Goal: Check status: Check status

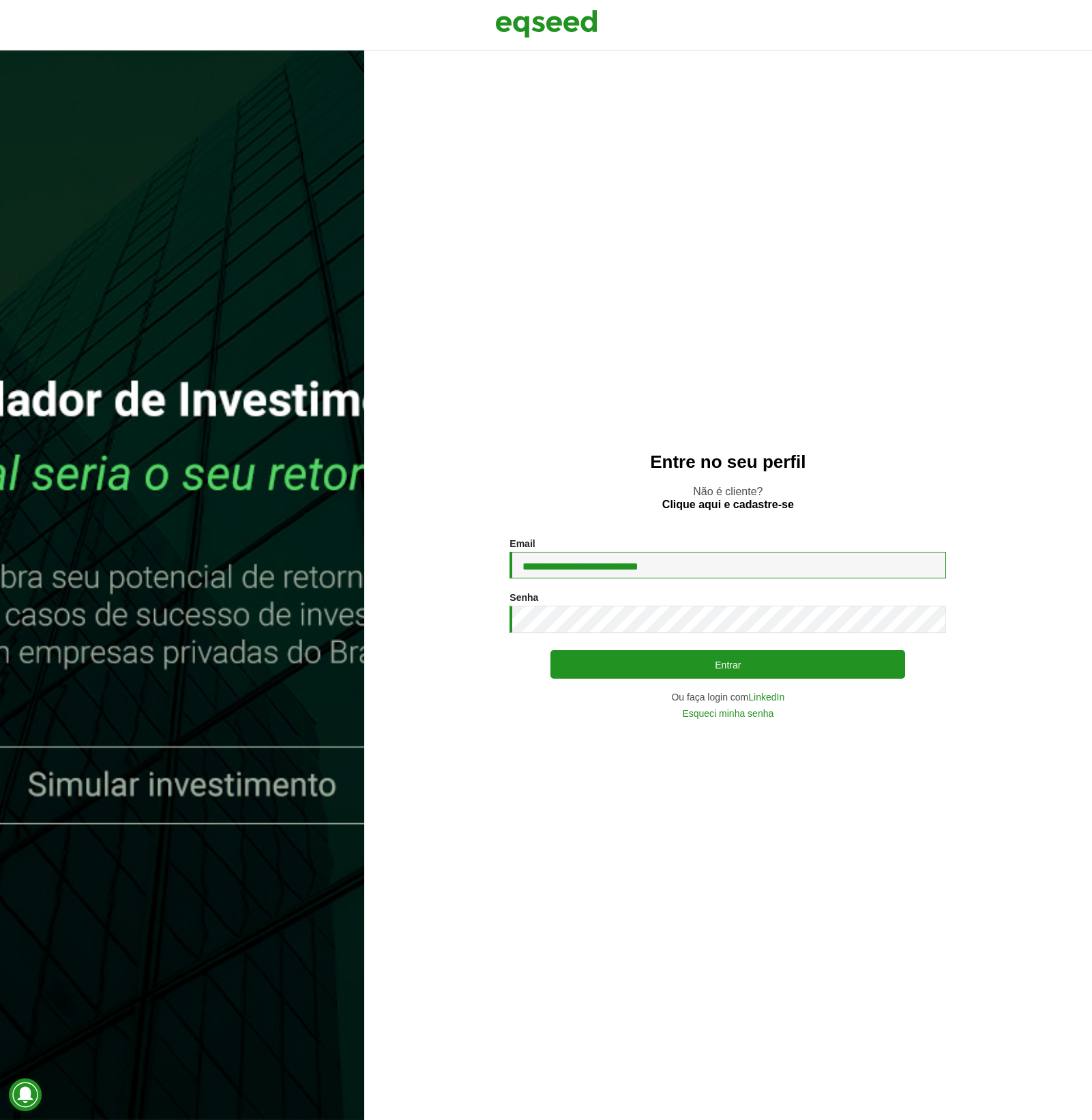
type input "**********"
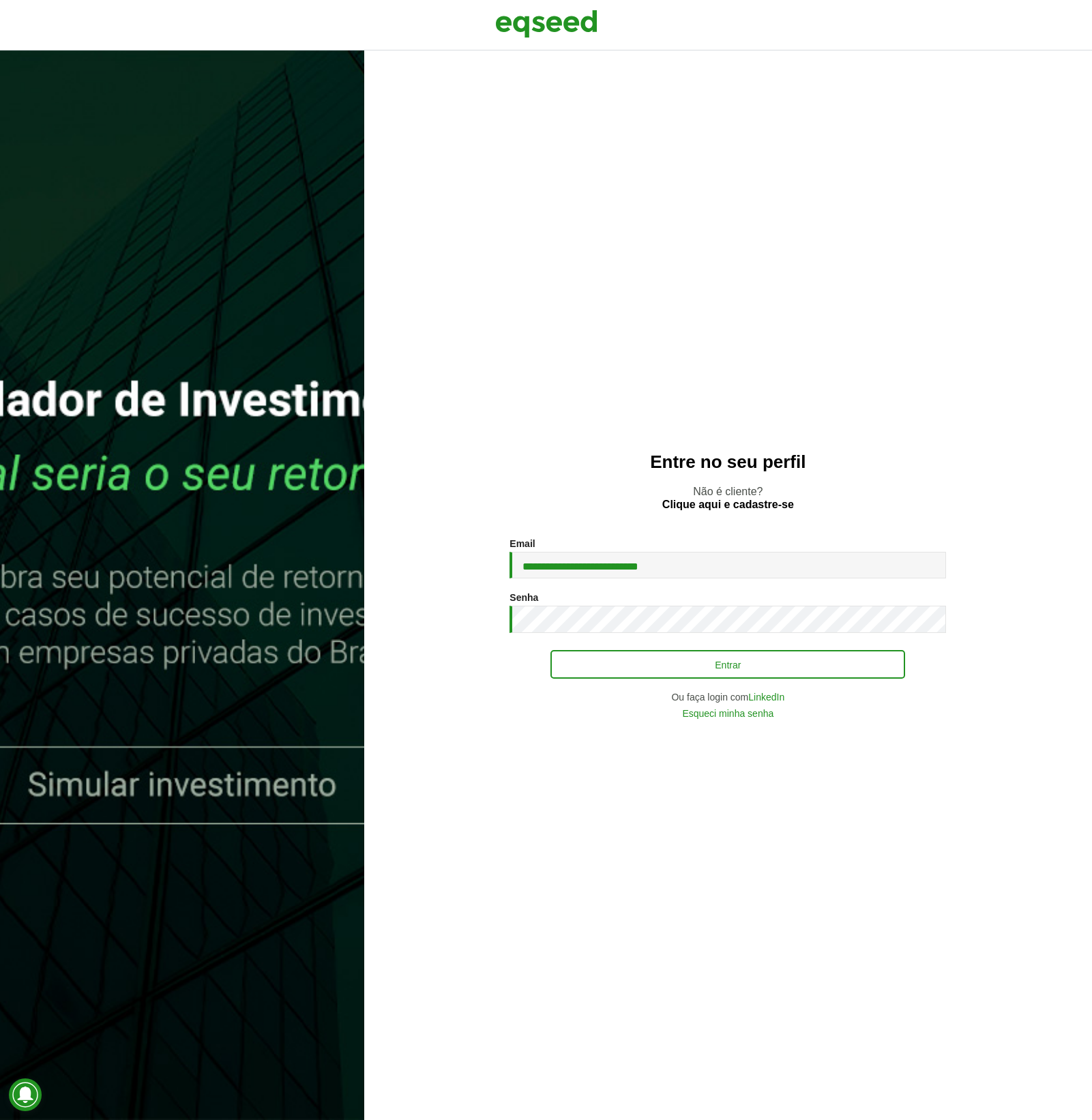
click at [643, 661] on button "Entrar" at bounding box center [727, 664] width 354 height 29
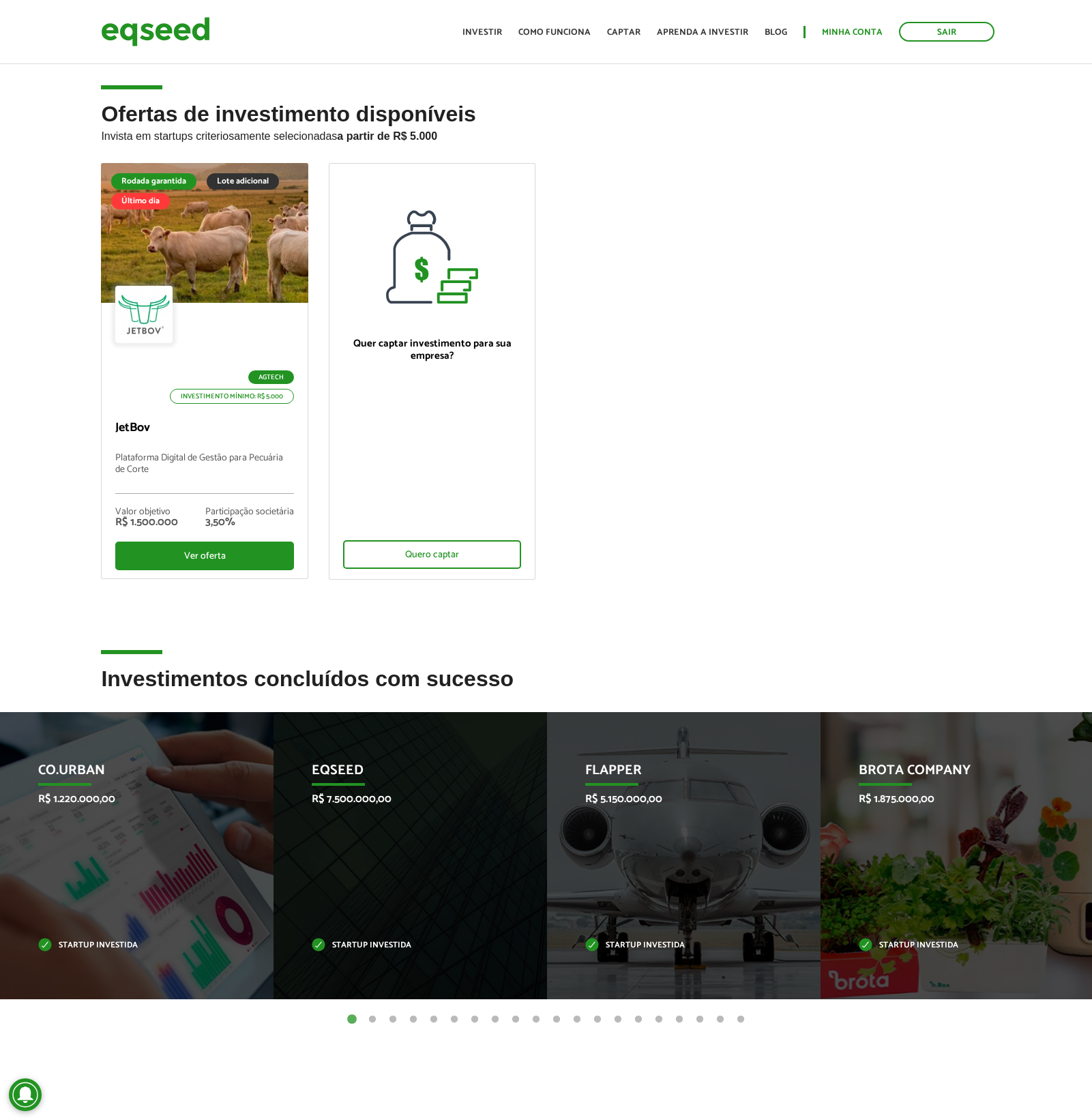
click at [840, 32] on link "Minha conta" at bounding box center [852, 32] width 60 height 9
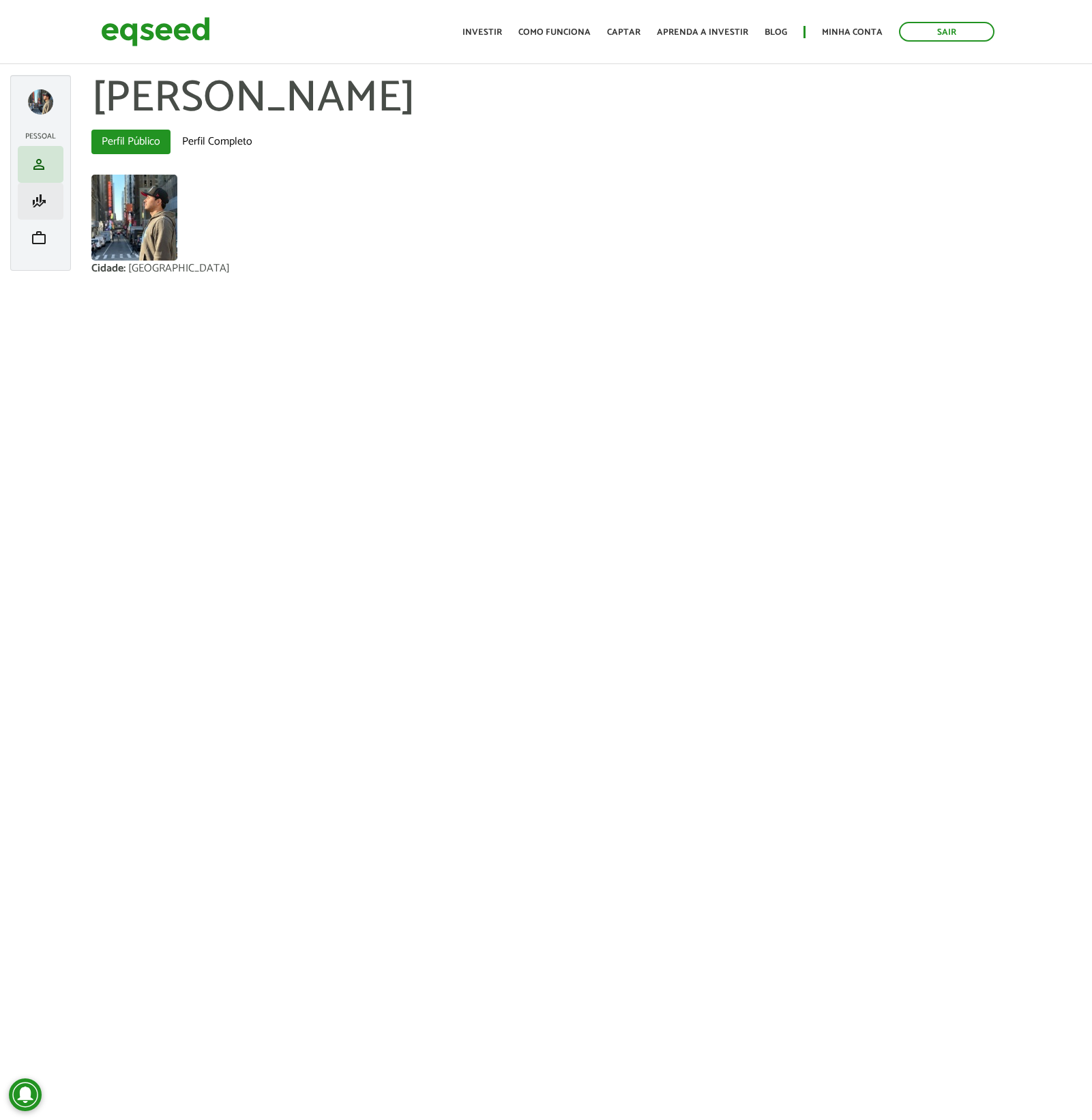
click at [40, 202] on span "finance_mode" at bounding box center [39, 201] width 17 height 17
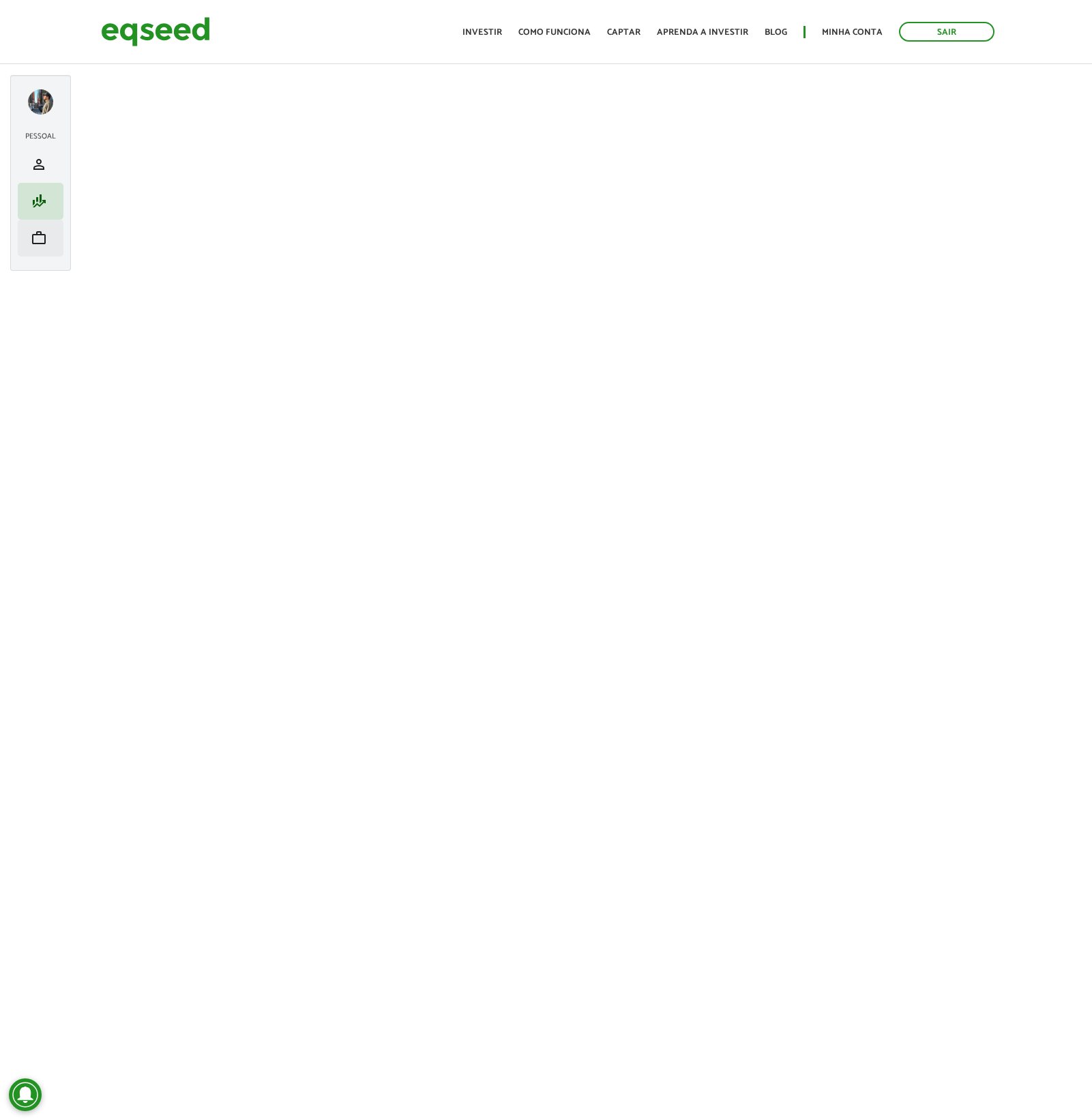
click at [39, 236] on span "work" at bounding box center [39, 238] width 17 height 17
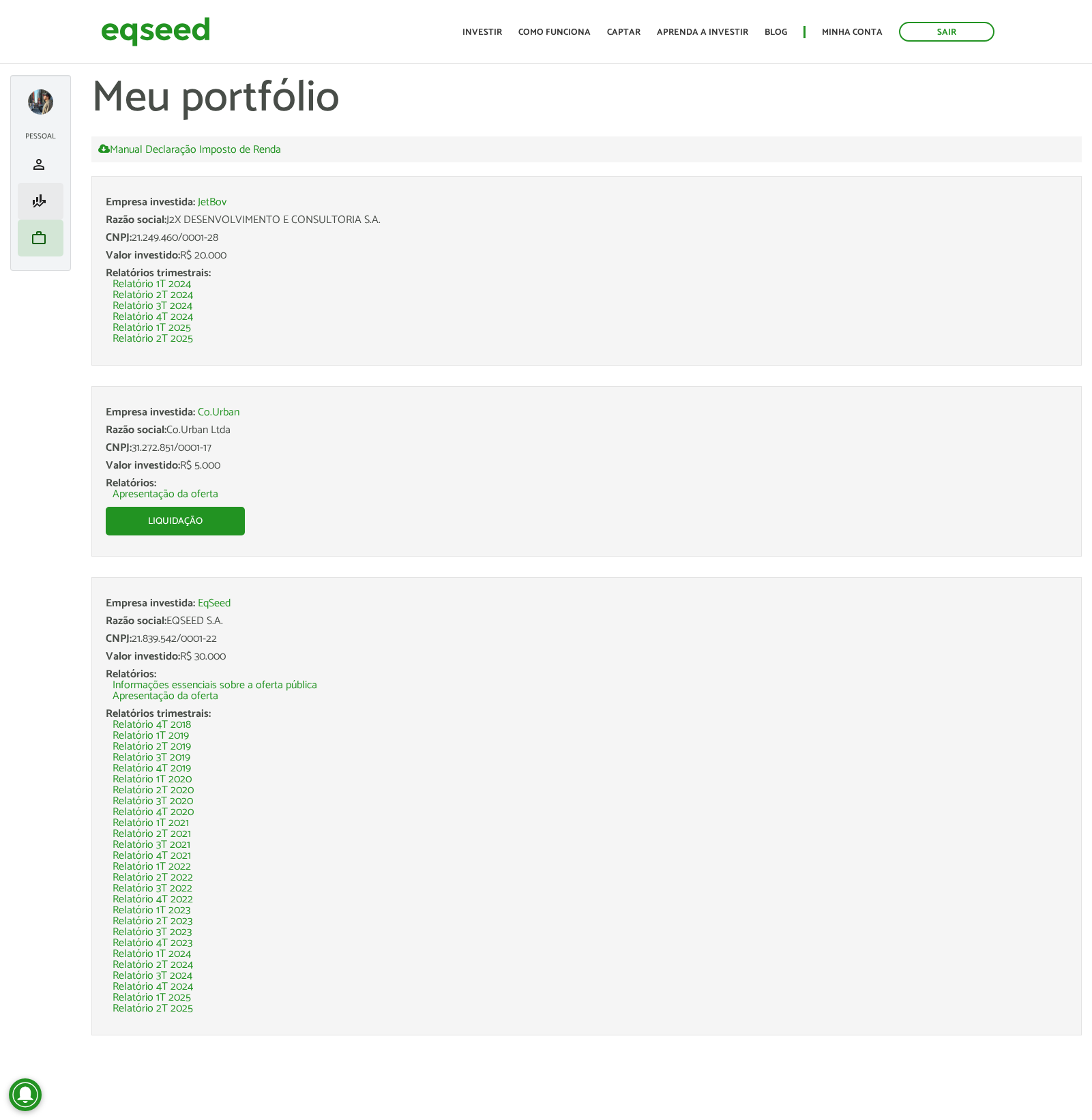
click at [42, 212] on li "finance_mode Minha simulação" at bounding box center [40, 201] width 45 height 37
click at [23, 208] on link "finance_mode Minha simulação" at bounding box center [40, 201] width 39 height 17
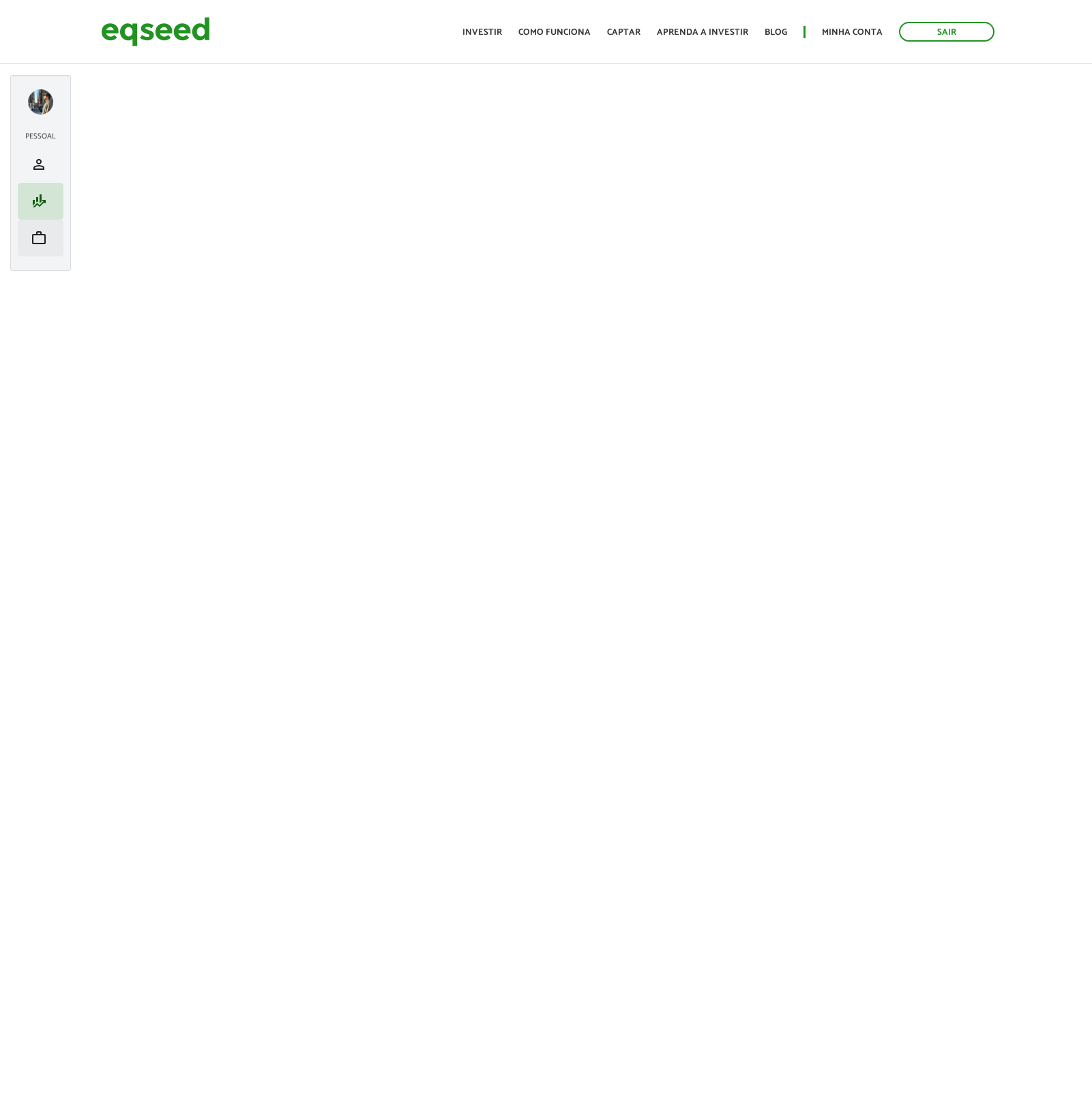
click at [38, 245] on span "work" at bounding box center [39, 238] width 17 height 17
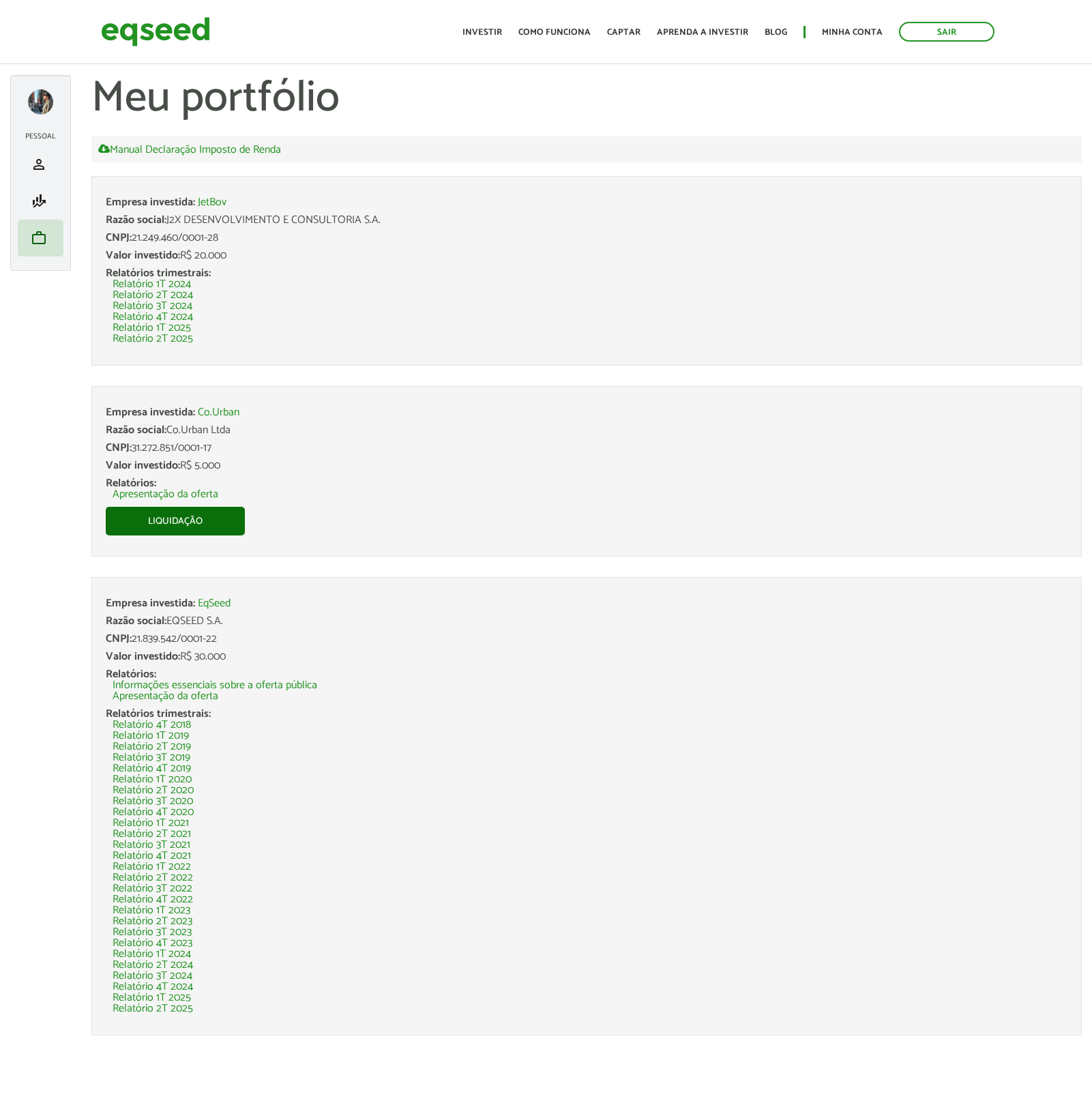
click at [196, 521] on link "Liquidação" at bounding box center [175, 521] width 139 height 29
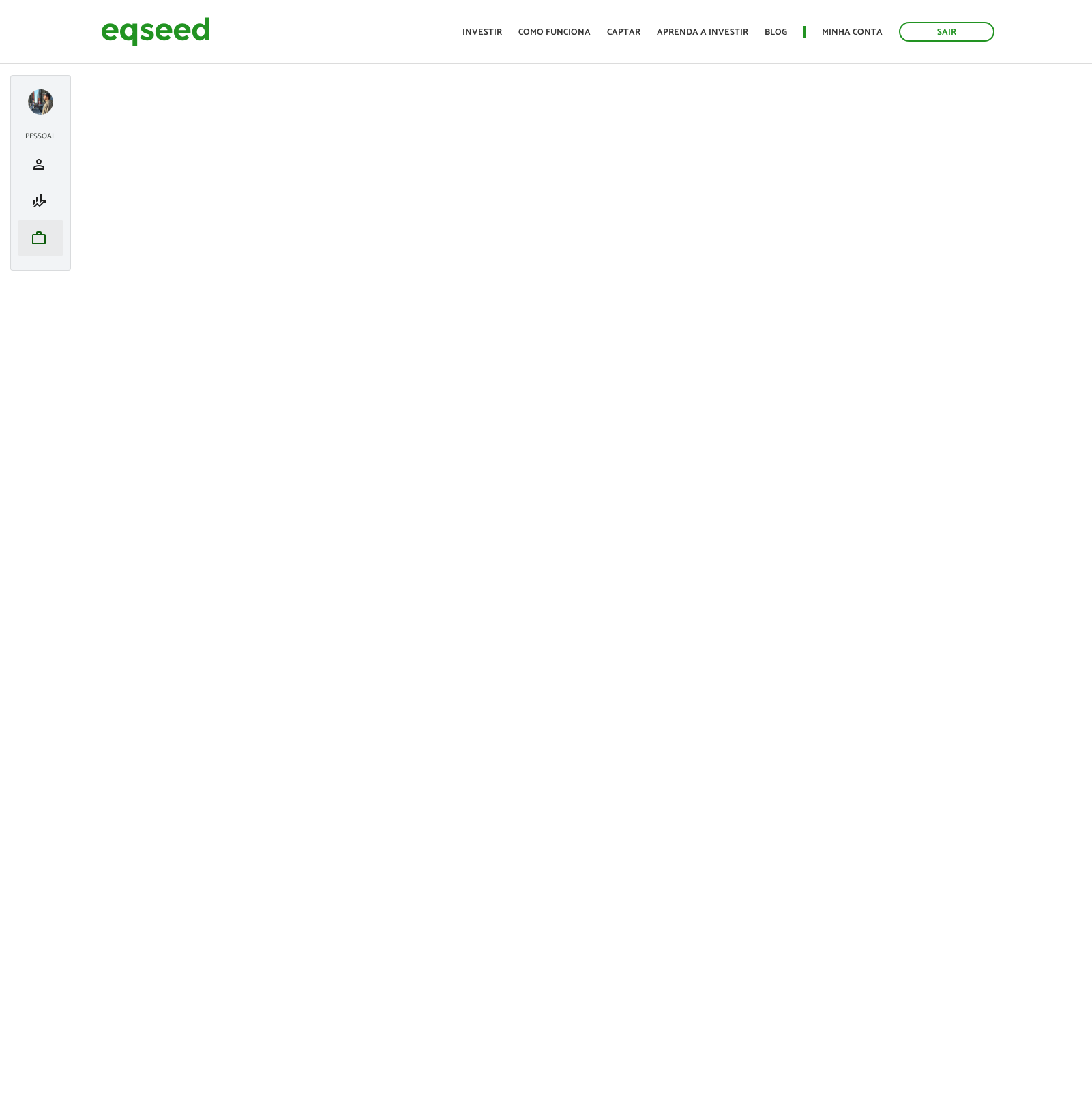
click at [43, 237] on span "work" at bounding box center [39, 238] width 17 height 17
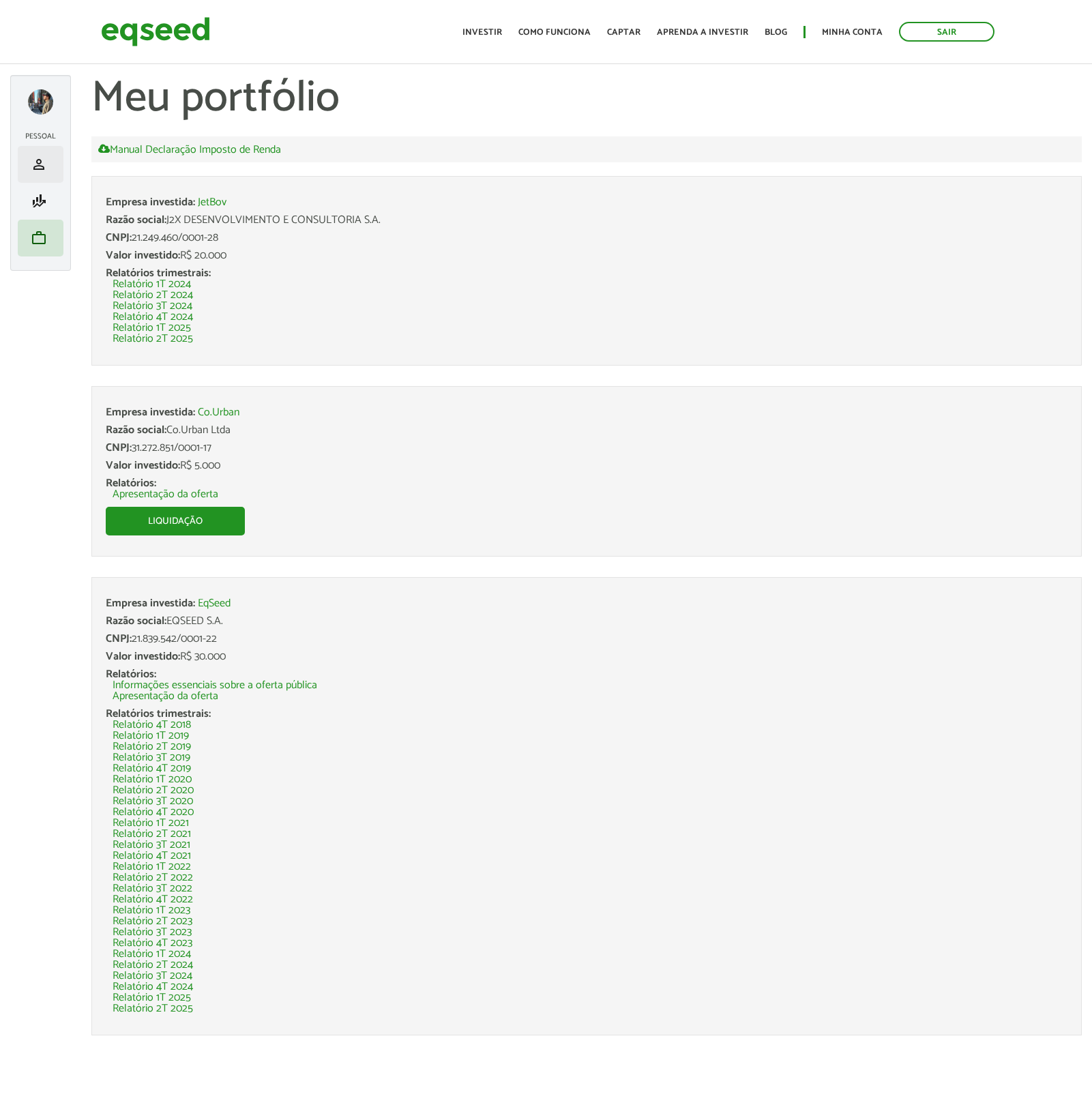
click at [45, 172] on span "person" at bounding box center [39, 165] width 17 height 17
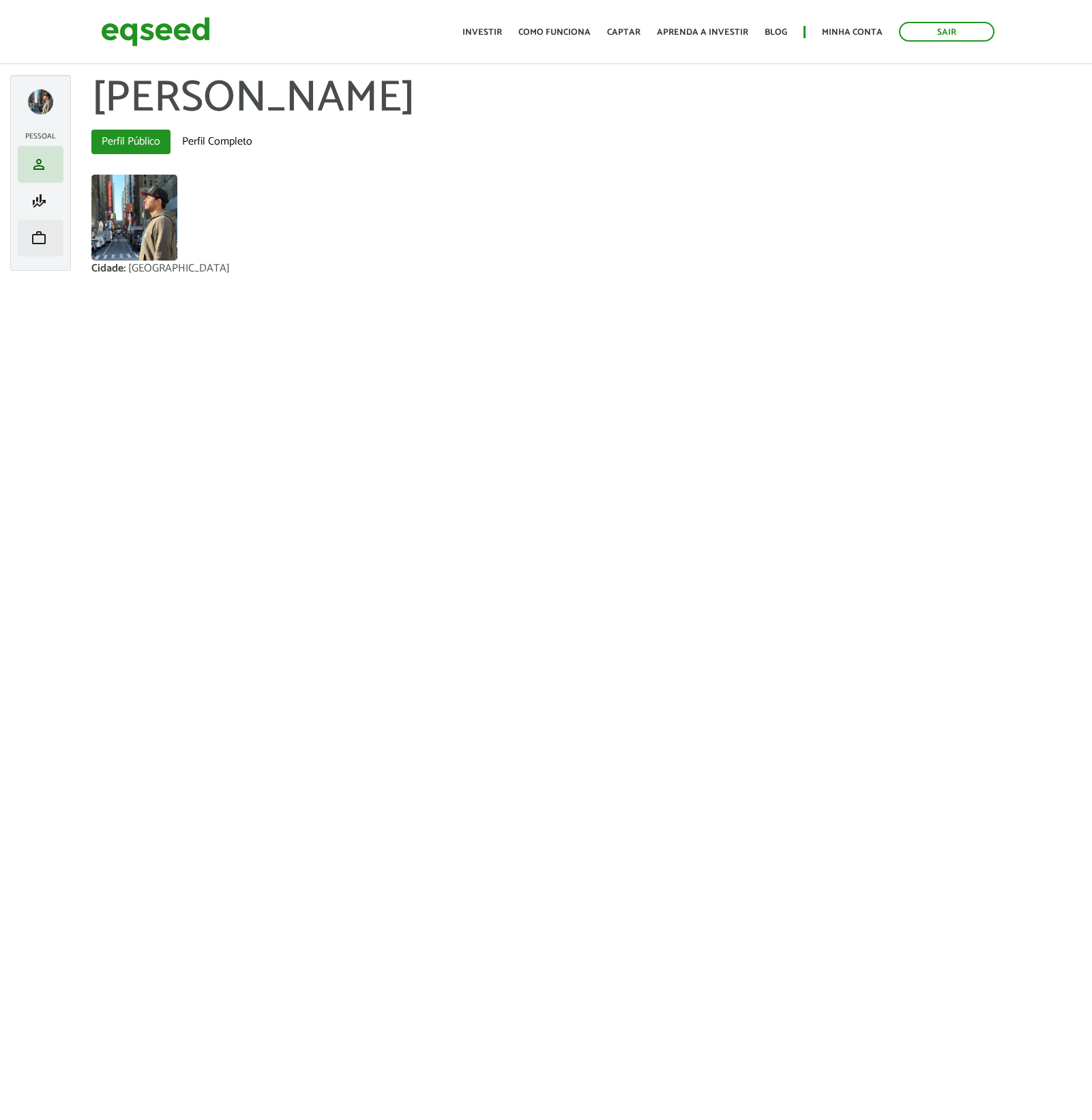
click at [44, 240] on span "work" at bounding box center [39, 238] width 17 height 17
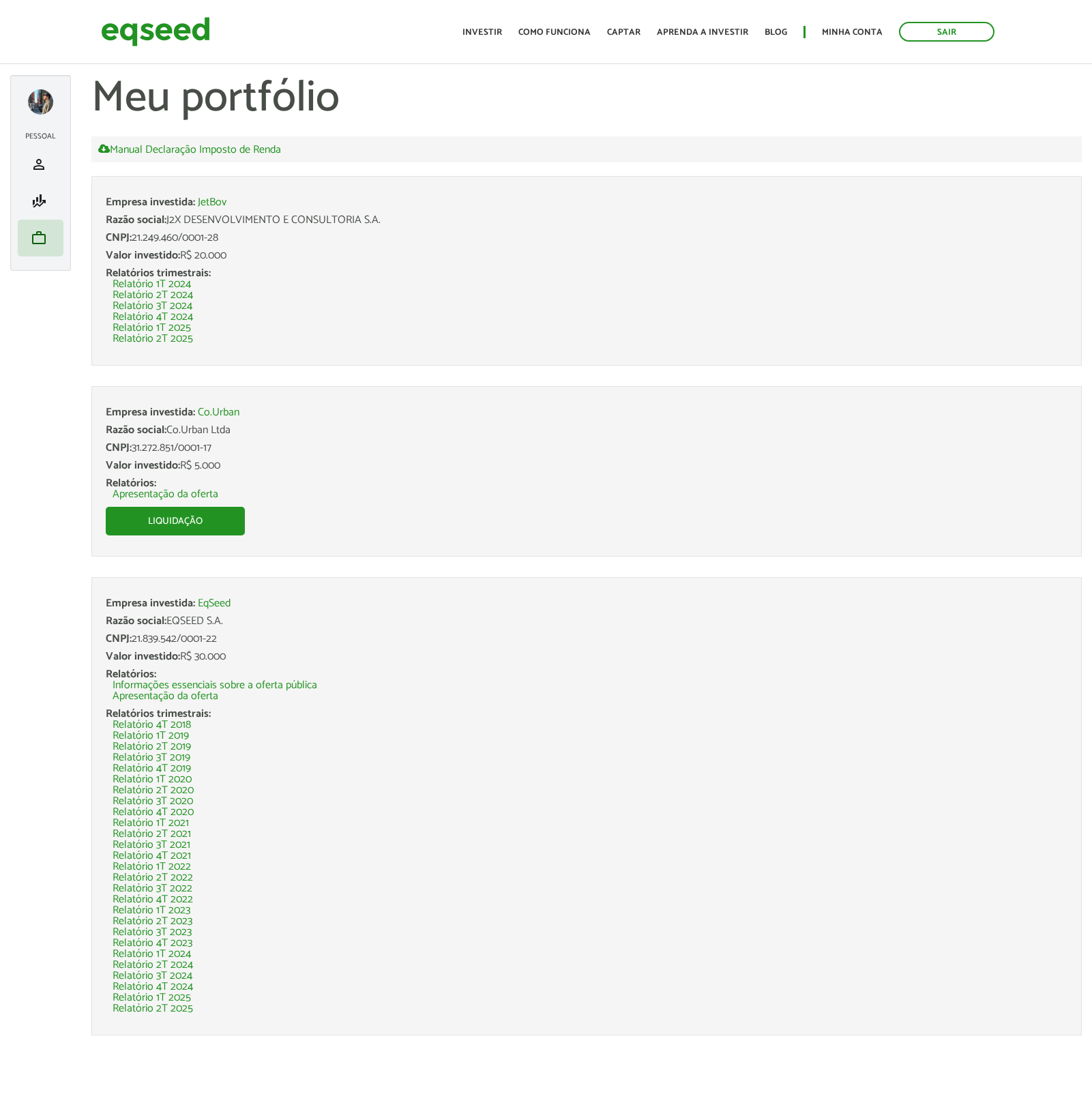
click at [177, 1010] on link "Relatório 2T 2025" at bounding box center [153, 1008] width 80 height 11
click at [151, 339] on link "Relatório 2T 2025" at bounding box center [153, 339] width 80 height 11
click at [48, 169] on link "person Meu perfil" at bounding box center [40, 165] width 39 height 17
